Goal: Check status: Check status

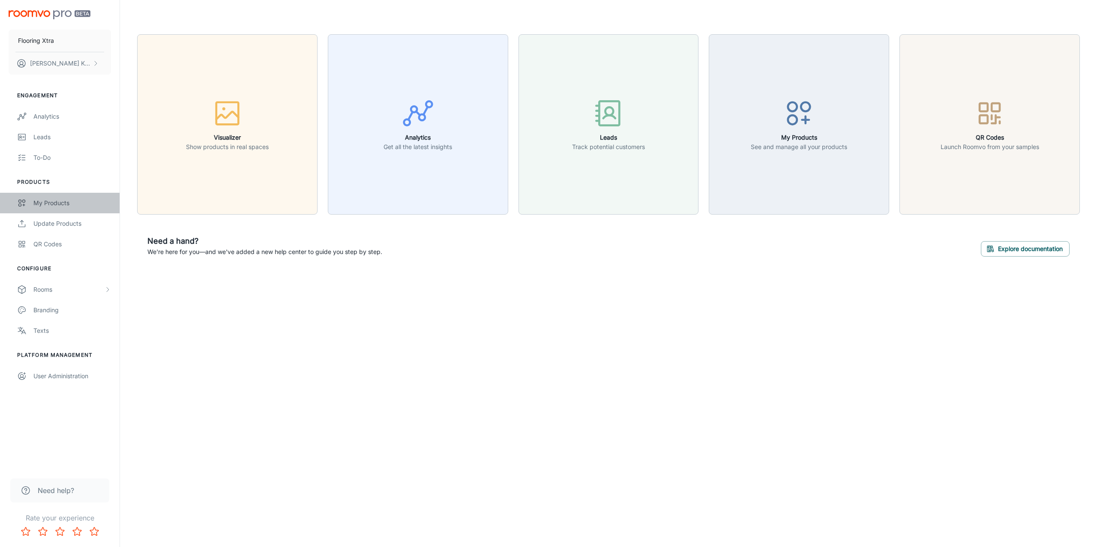
click at [39, 207] on div "My Products" at bounding box center [72, 202] width 78 height 9
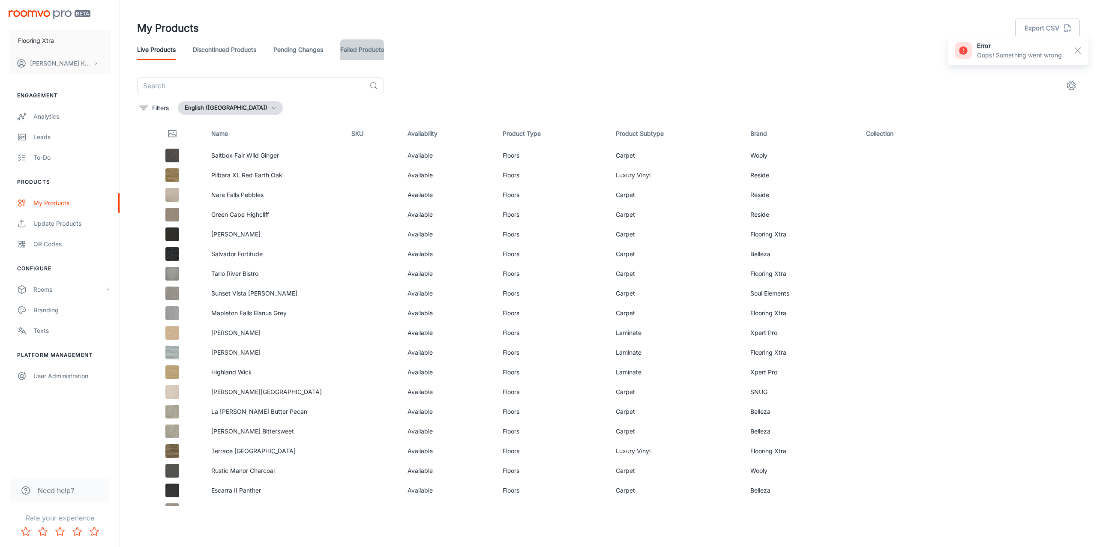
drag, startPoint x: 383, startPoint y: 43, endPoint x: 373, endPoint y: 46, distance: 11.1
click at [383, 43] on link "Failed Products" at bounding box center [362, 49] width 44 height 21
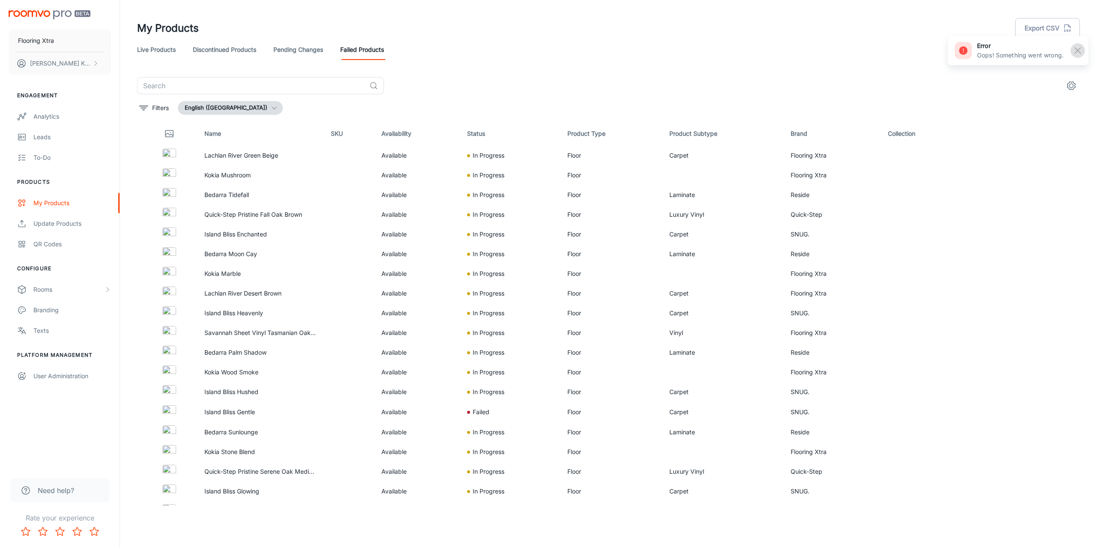
click at [1082, 51] on rect "button" at bounding box center [1077, 50] width 10 height 10
click at [147, 43] on link "Live Products" at bounding box center [156, 49] width 39 height 21
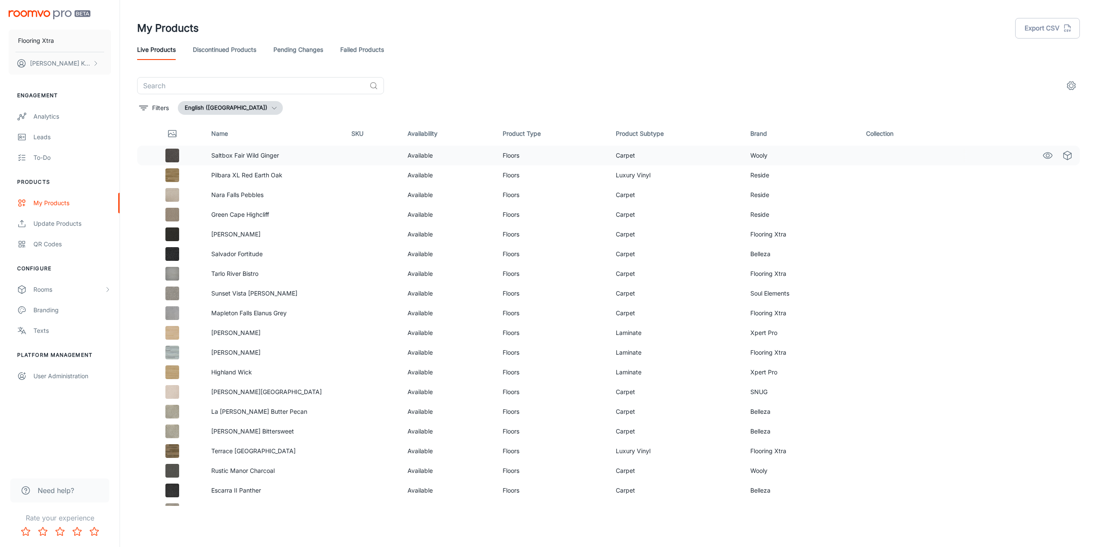
click at [264, 153] on p "Saltbox Fair Wild Ginger" at bounding box center [274, 155] width 126 height 9
click at [1042, 154] on icon "See in Visualizer" at bounding box center [1047, 155] width 10 height 10
